Goal: Task Accomplishment & Management: Manage account settings

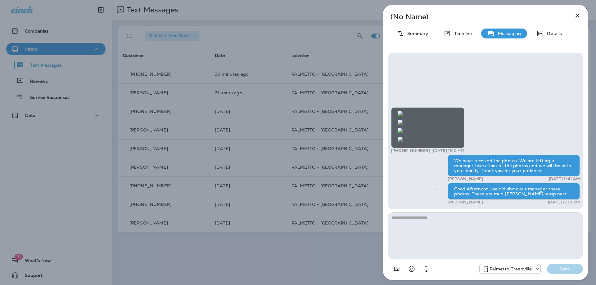
scroll to position [0, 0]
click at [293, 90] on div "(No Name) Summary Timeline Messaging Details +1 (215) 718-9955 [DATE] 11:10 AM …" at bounding box center [298, 142] width 596 height 285
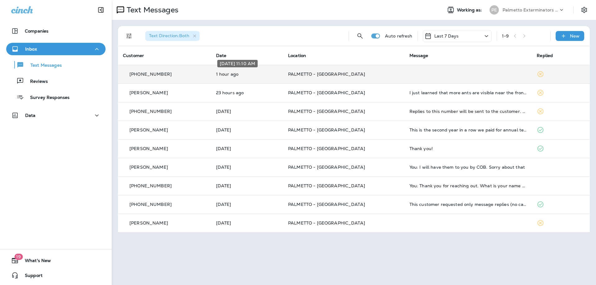
click at [229, 76] on p "1 hour ago" at bounding box center [247, 74] width 62 height 5
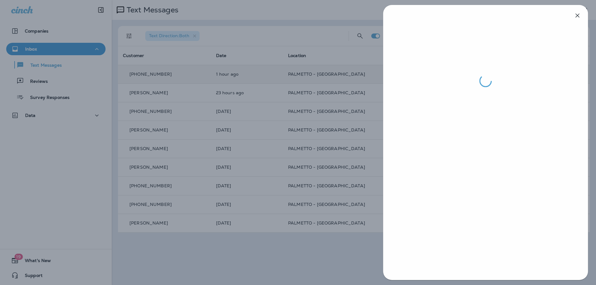
click at [229, 76] on div at bounding box center [298, 142] width 596 height 285
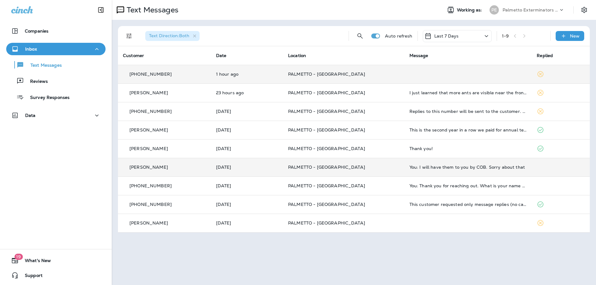
click at [368, 171] on td "PALMETTO - [GEOGRAPHIC_DATA]" at bounding box center [343, 167] width 121 height 19
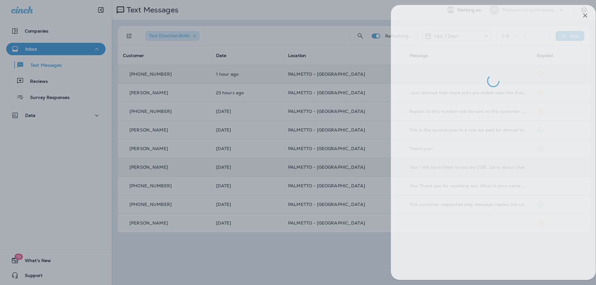
click at [368, 171] on div at bounding box center [306, 142] width 596 height 285
